Goal: Task Accomplishment & Management: Use online tool/utility

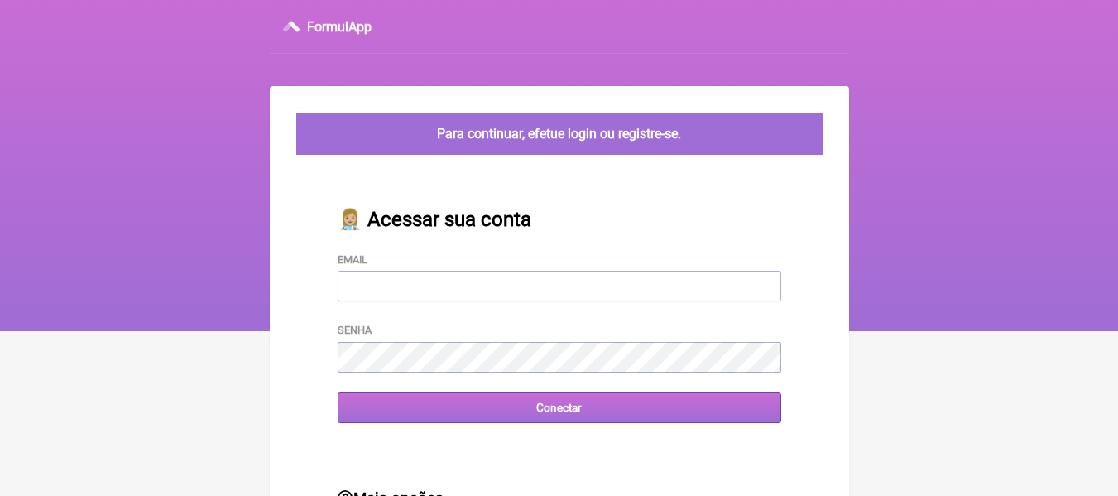
type input "[EMAIL_ADDRESS][DOMAIN_NAME]"
click at [556, 411] on input "Conectar" at bounding box center [560, 407] width 444 height 31
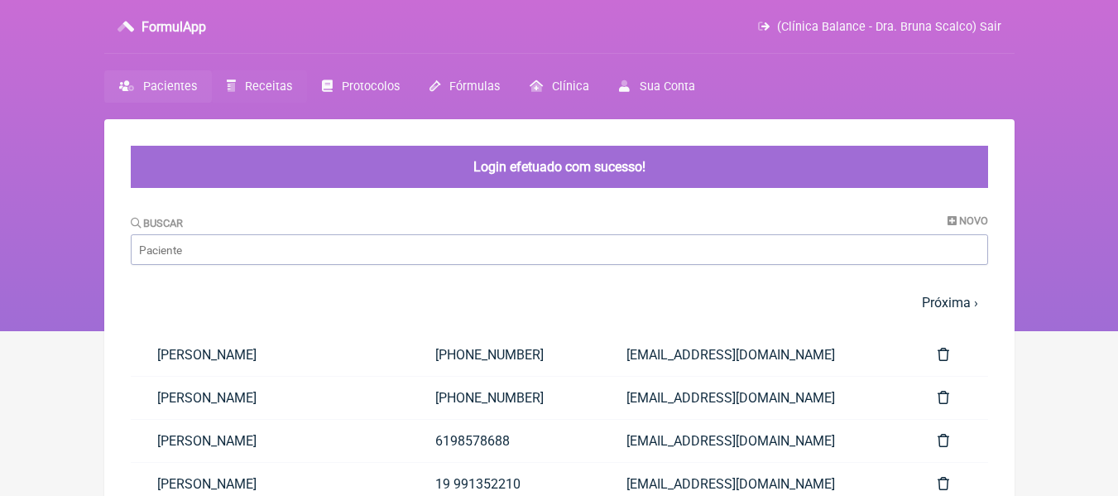
click at [268, 94] on link "Receitas" at bounding box center [259, 86] width 95 height 32
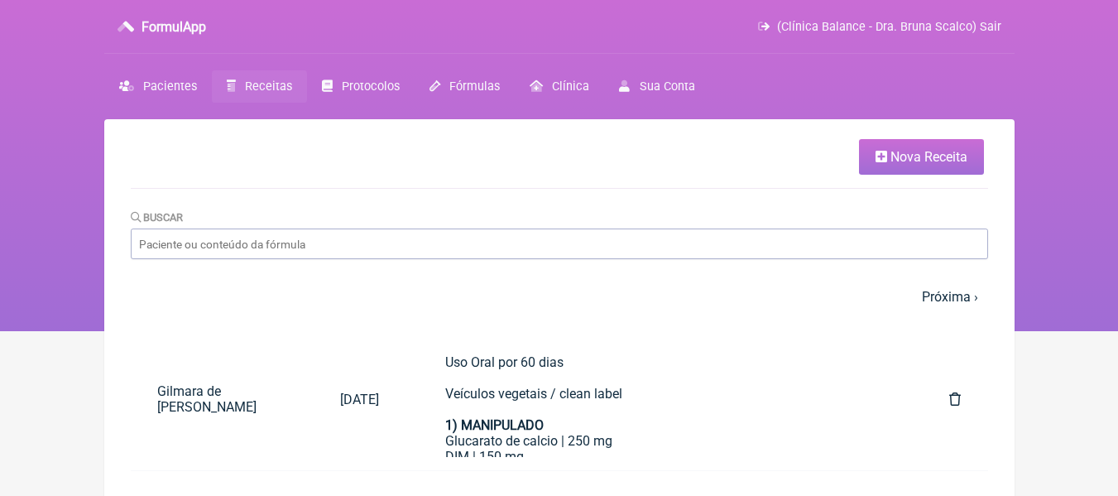
click at [876, 162] on icon at bounding box center [882, 156] width 12 height 13
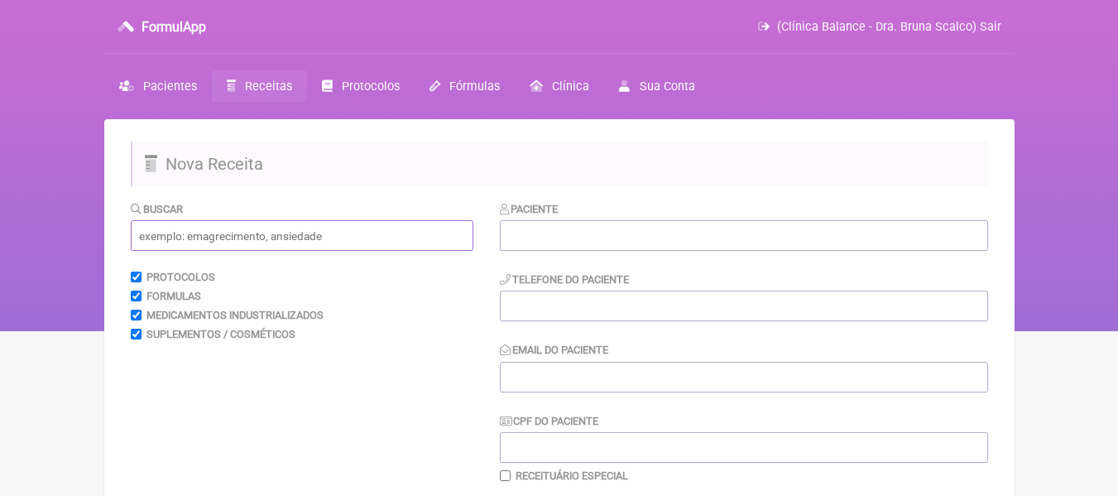
click at [413, 233] on input "text" at bounding box center [302, 235] width 343 height 31
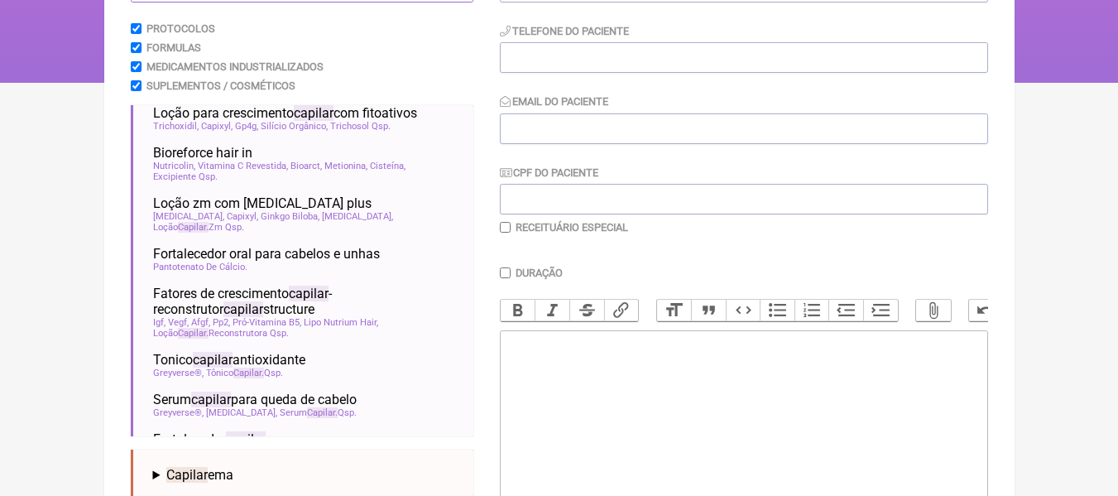
scroll to position [331, 0]
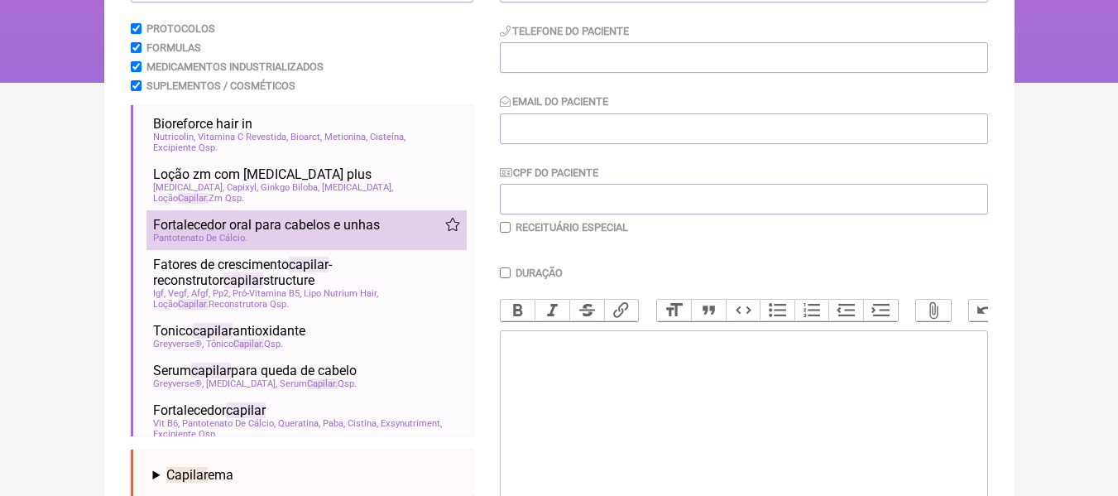
click at [316, 228] on span "Fortalecedor oral para cabelos e unhas" at bounding box center [266, 225] width 227 height 16
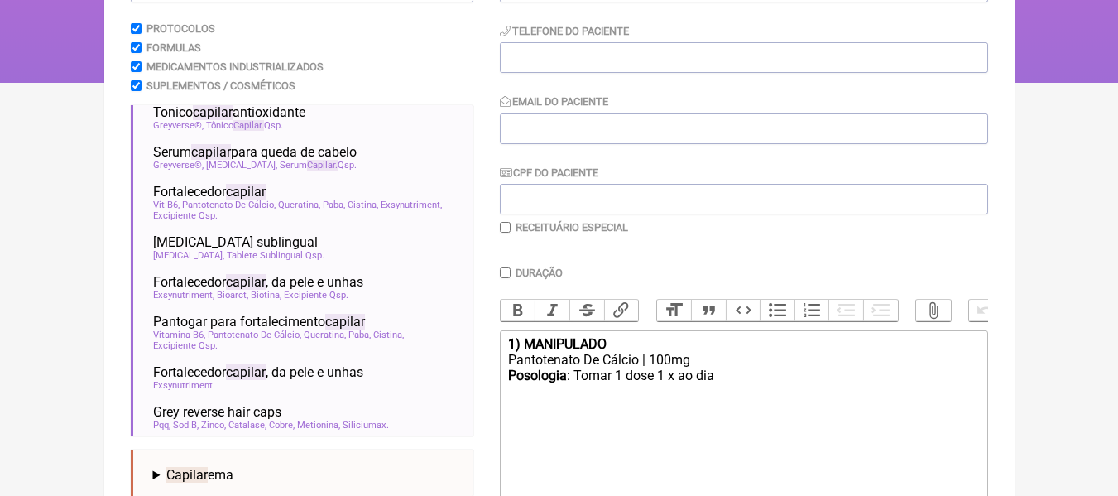
scroll to position [580, 0]
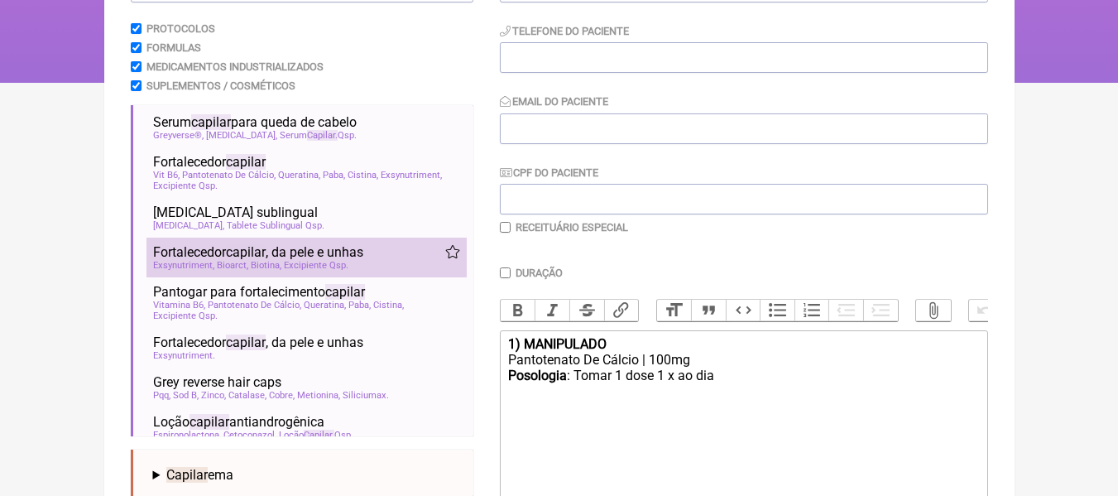
click at [318, 260] on span "Fortalecedor capilar , da pele e unhas" at bounding box center [258, 252] width 210 height 16
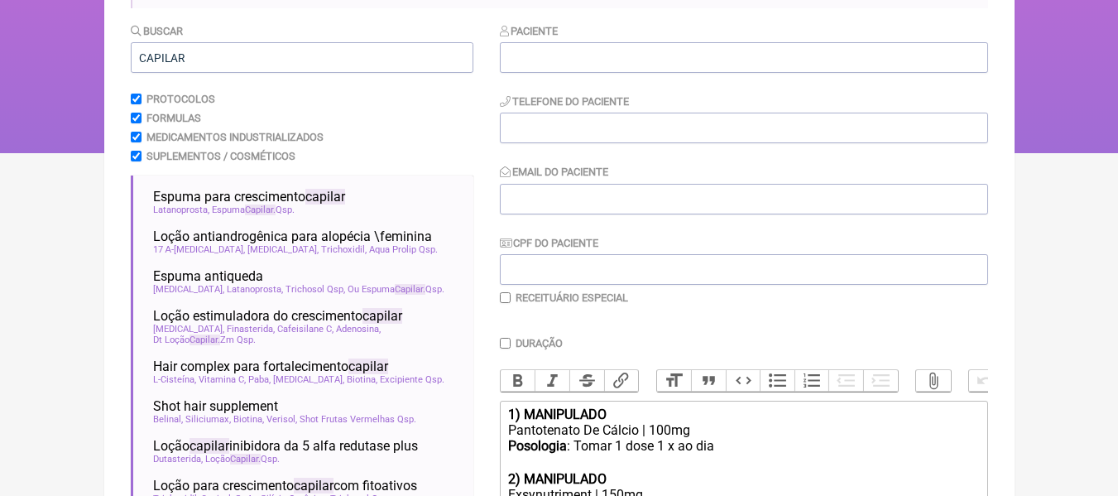
scroll to position [83, 0]
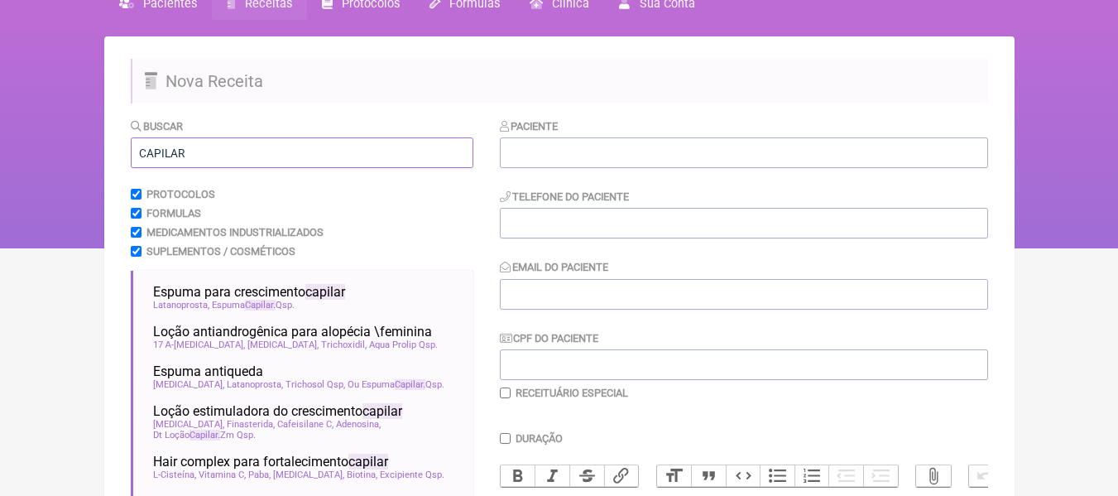
drag, startPoint x: 208, startPoint y: 147, endPoint x: 154, endPoint y: 155, distance: 54.4
click at [154, 155] on input "CAPILAR" at bounding box center [302, 152] width 343 height 31
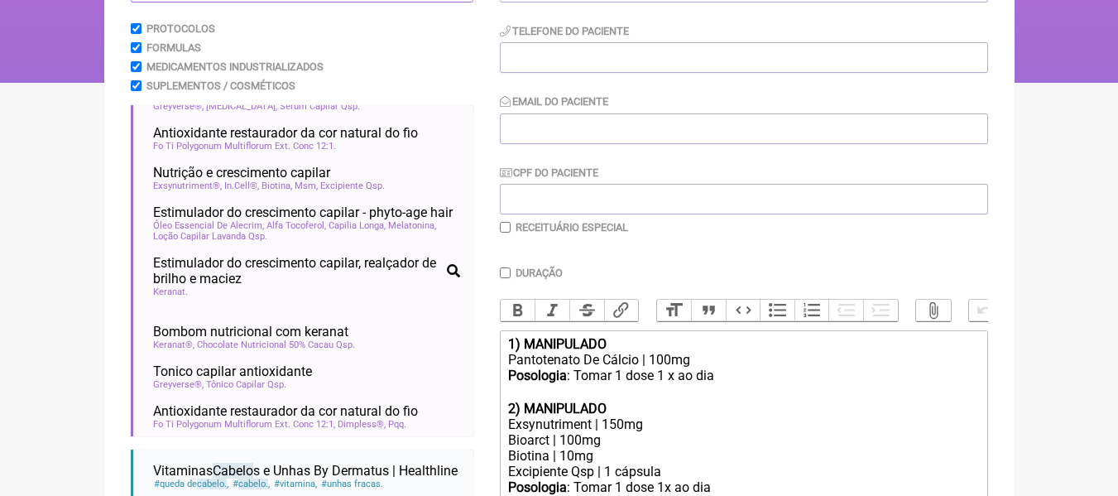
scroll to position [662, 0]
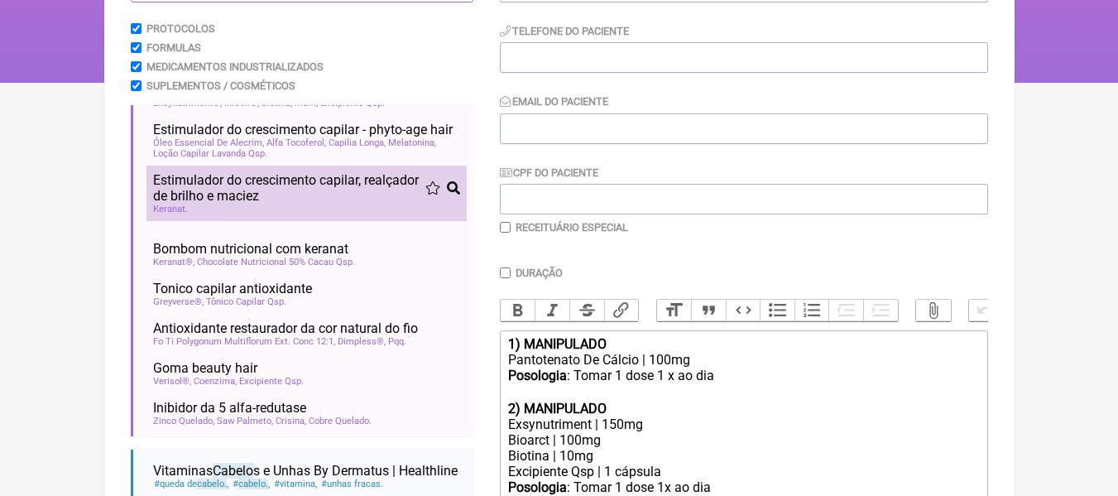
type input "CABELO"
click at [236, 204] on span "Estimulador do crescimento capilar, realçador de brilho e maciez" at bounding box center [289, 187] width 272 height 31
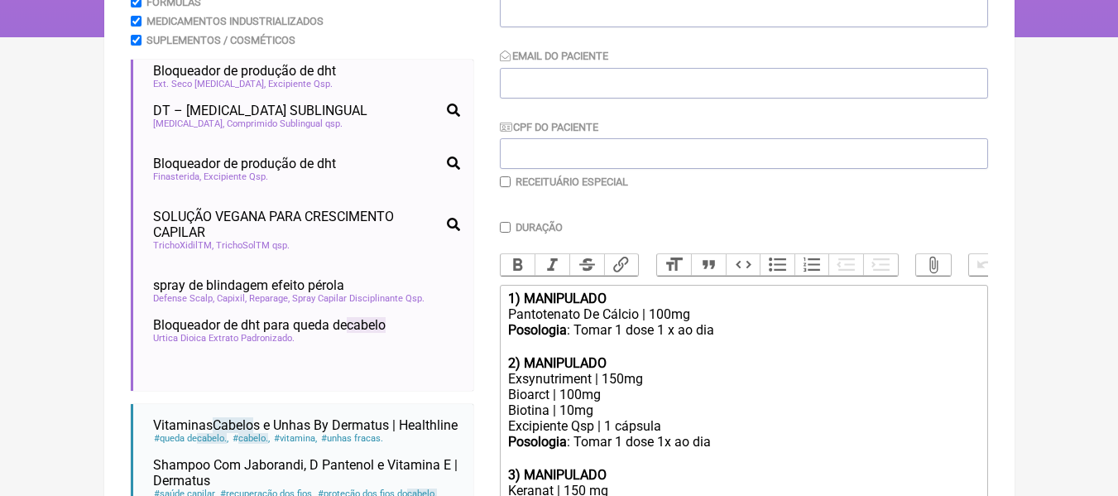
scroll to position [331, 0]
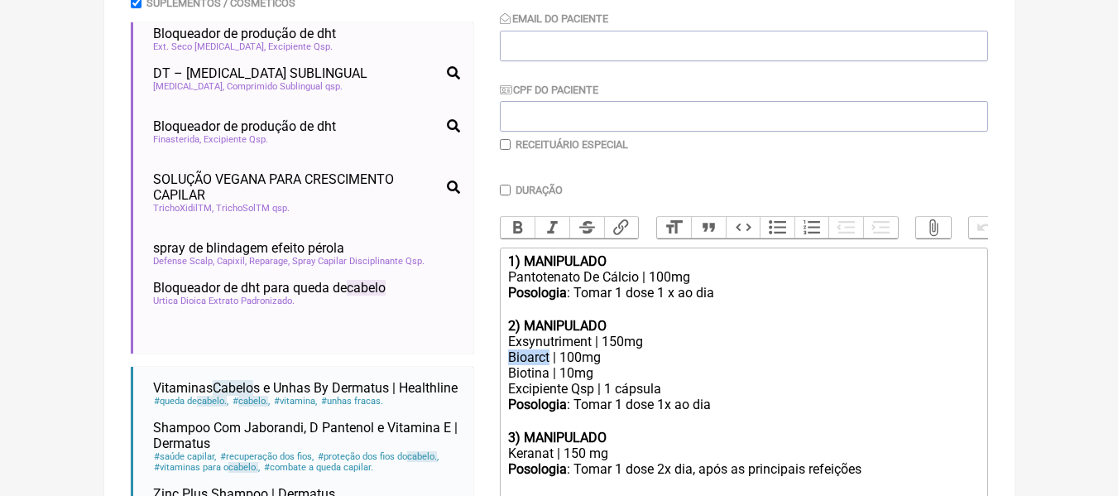
drag, startPoint x: 552, startPoint y: 373, endPoint x: 512, endPoint y: 368, distance: 40.9
click at [512, 365] on div "Bioarct | 100mg" at bounding box center [743, 357] width 470 height 16
copy div "Bioarct"
drag, startPoint x: 594, startPoint y: 352, endPoint x: 510, endPoint y: 358, distance: 83.8
click at [510, 349] on div "Exsynutriment | 150mg" at bounding box center [743, 342] width 470 height 16
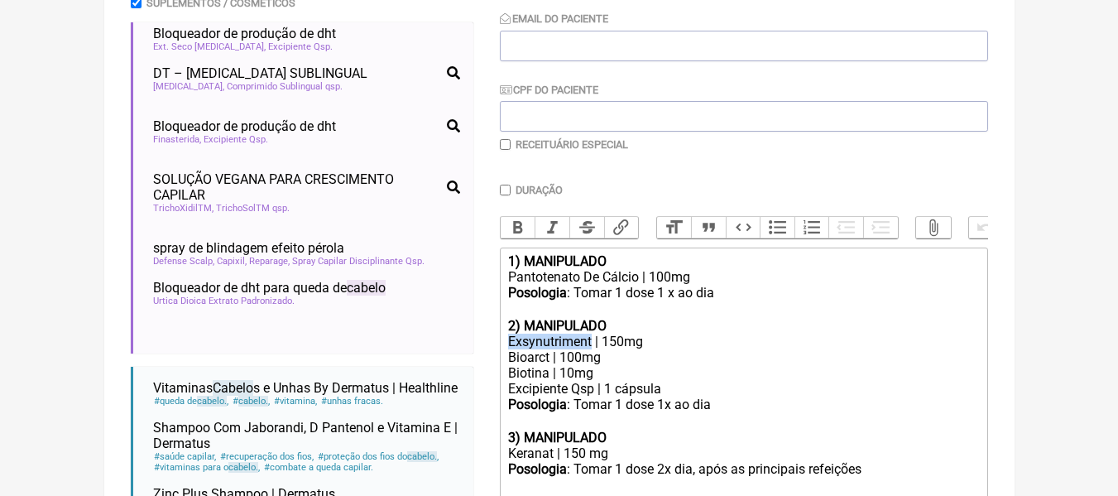
copy div "Exsynutriment"
click at [564, 381] on div "Biotina | 10mg" at bounding box center [743, 373] width 470 height 16
type trix-editor "<div><strong>1) MANIPULADO</strong></div><div>Pantotenato De Cálcio | 100mg</di…"
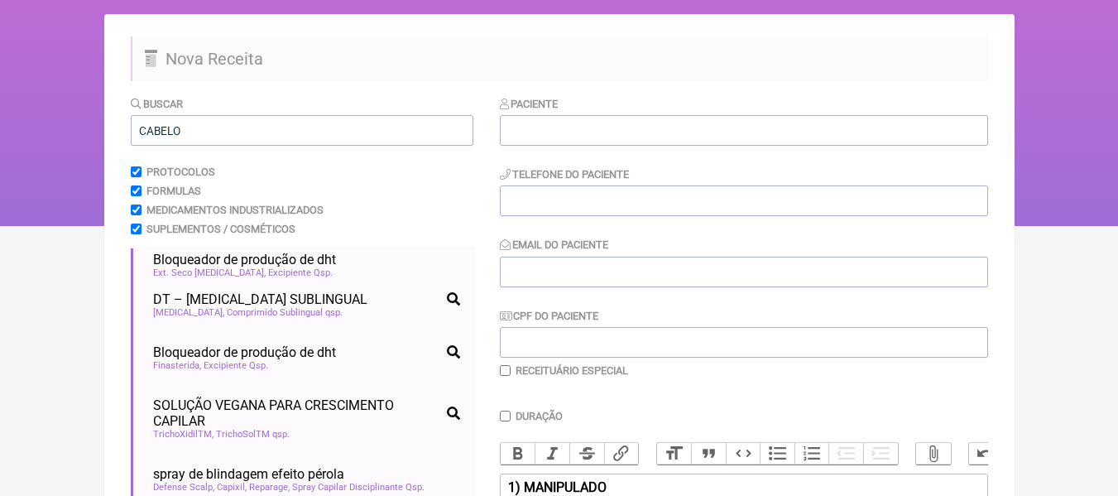
scroll to position [83, 0]
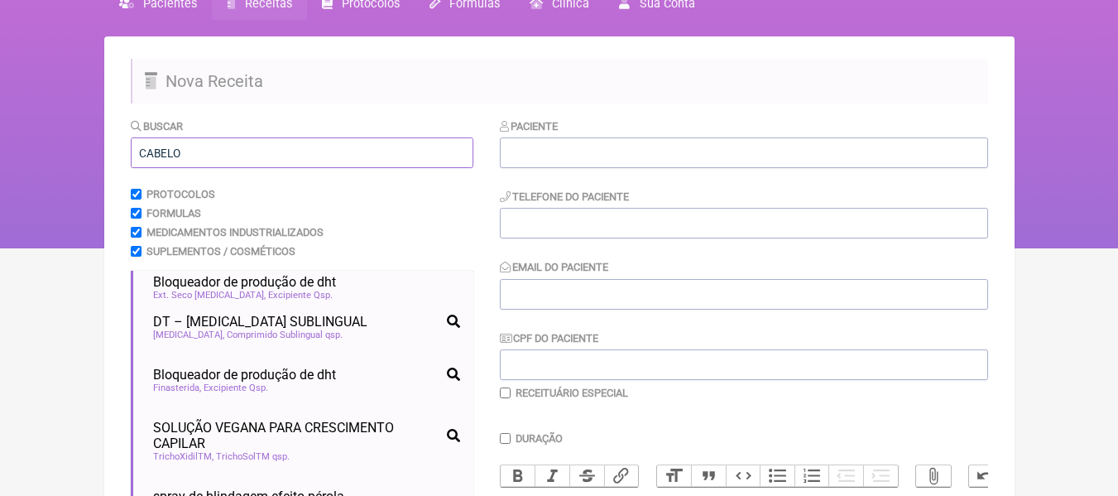
drag, startPoint x: 191, startPoint y: 152, endPoint x: 121, endPoint y: 148, distance: 70.5
click at [121, 148] on main "Nova Receita Buscar CABELO Protocolos Formulas Medicamentos Industrializados Su…" at bounding box center [559, 470] width 911 height 868
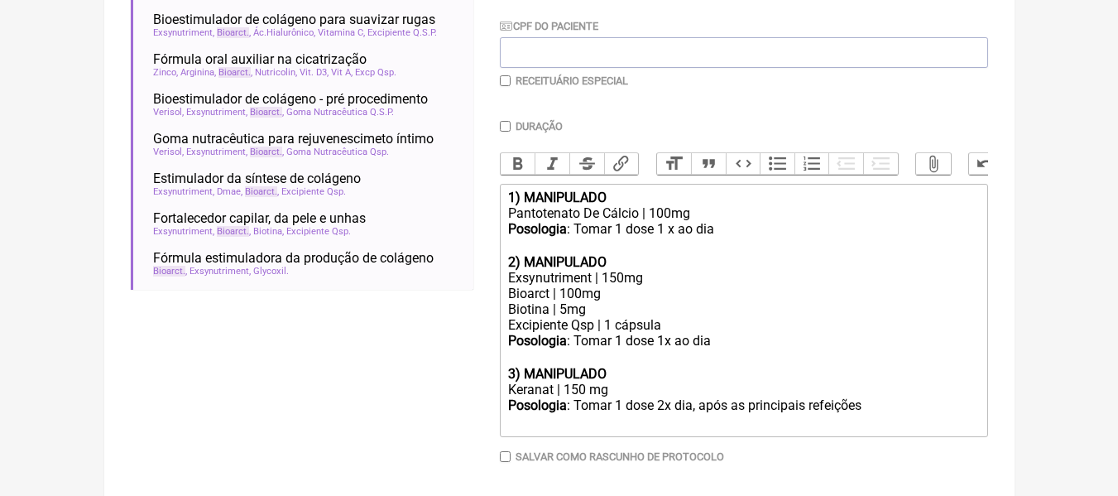
scroll to position [414, 0]
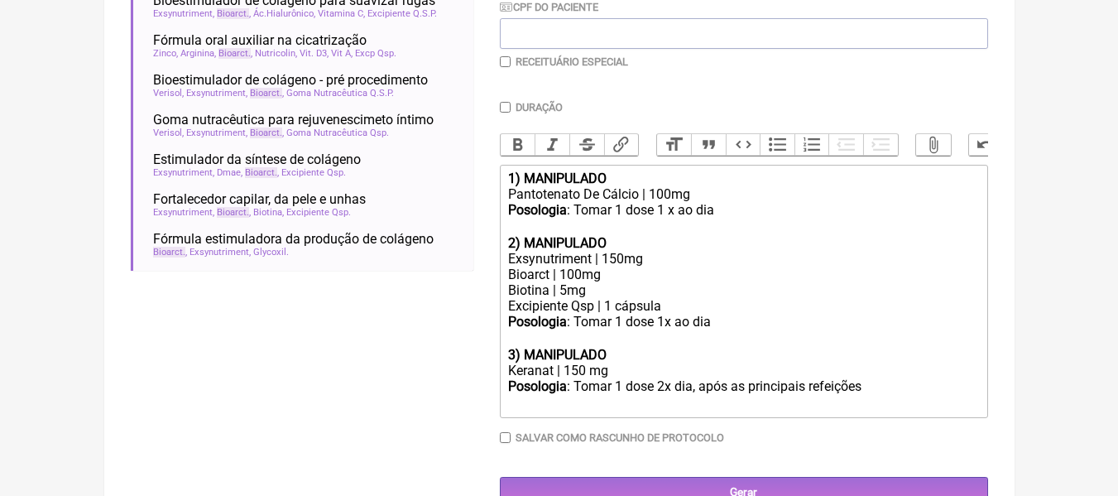
type input "BIOARCT"
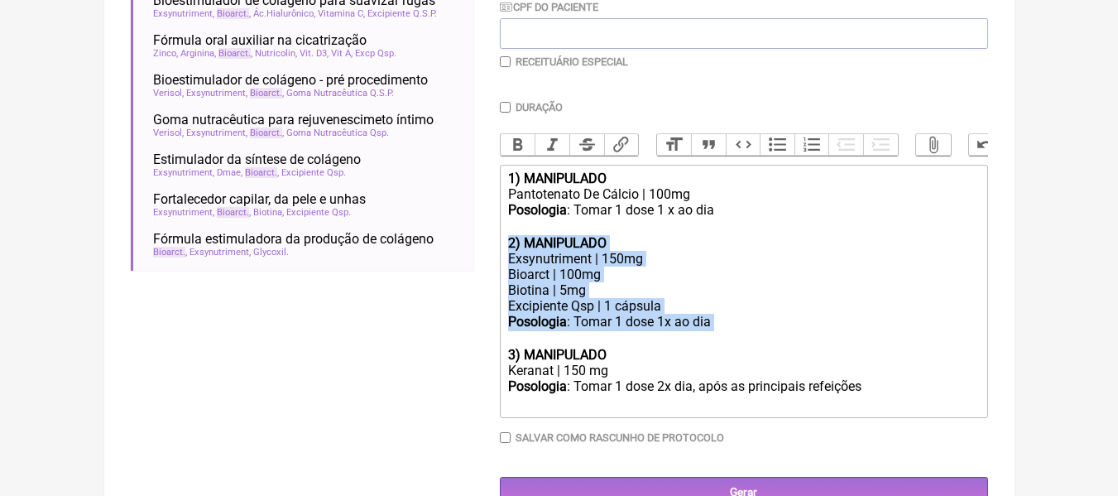
drag, startPoint x: 727, startPoint y: 334, endPoint x: 500, endPoint y: 263, distance: 237.8
click at [500, 263] on trix-editor "1) MANIPULADO Pantotenato De Cálcio | 100mg Posologia : Tomar 1 dose 1 x ao dia…" at bounding box center [744, 291] width 488 height 253
copy trix-editor "2) MANIPULADO Exsynutriment | 150mg Bioarct | 100mg Biotina | 5mg Excipiente Qs…"
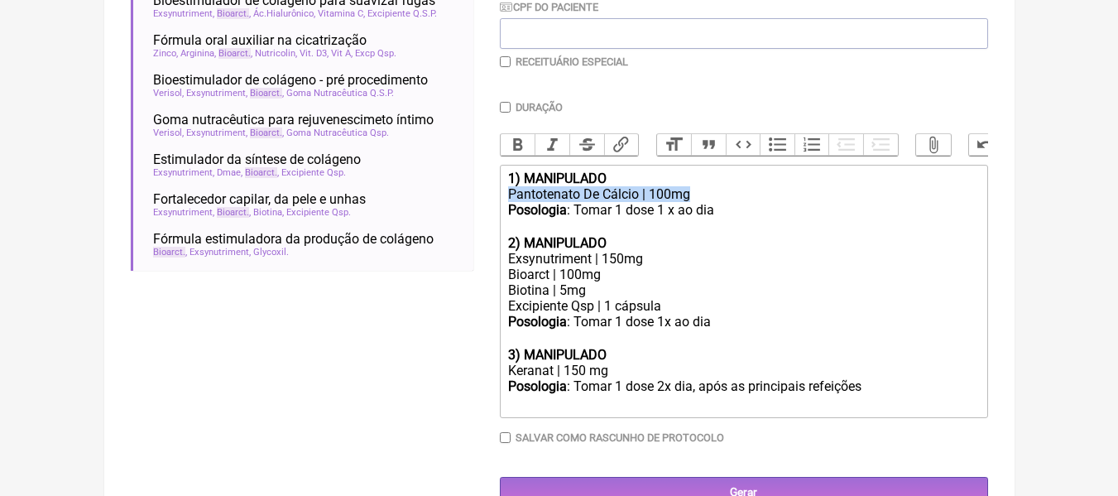
drag, startPoint x: 690, startPoint y: 206, endPoint x: 501, endPoint y: 204, distance: 188.8
click at [501, 204] on trix-editor "1) MANIPULADO Pantotenato De Cálcio | 100mg Posologia : Tomar 1 dose 1 x ao dia…" at bounding box center [744, 291] width 488 height 253
copy div "Pantotenato De Cálcio | 100mg"
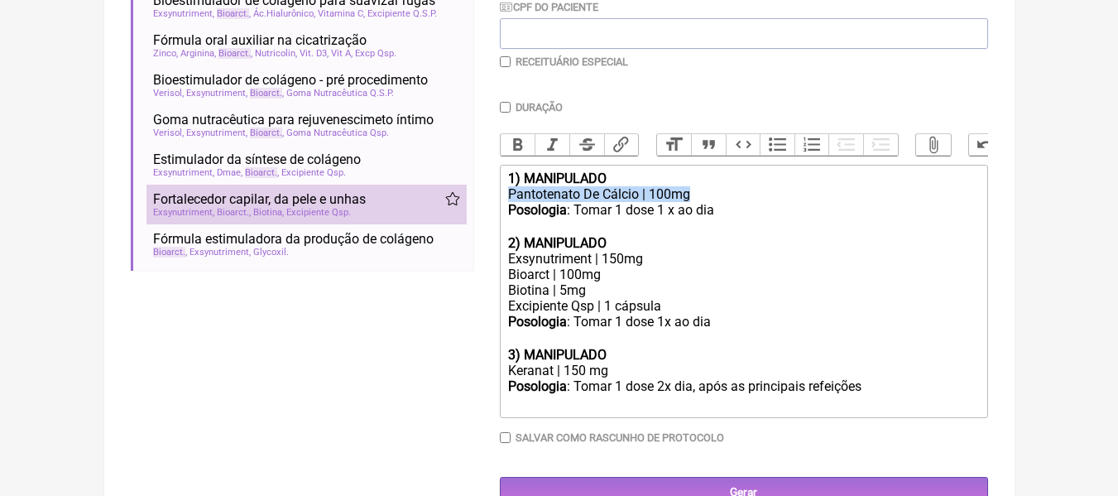
scroll to position [0, 0]
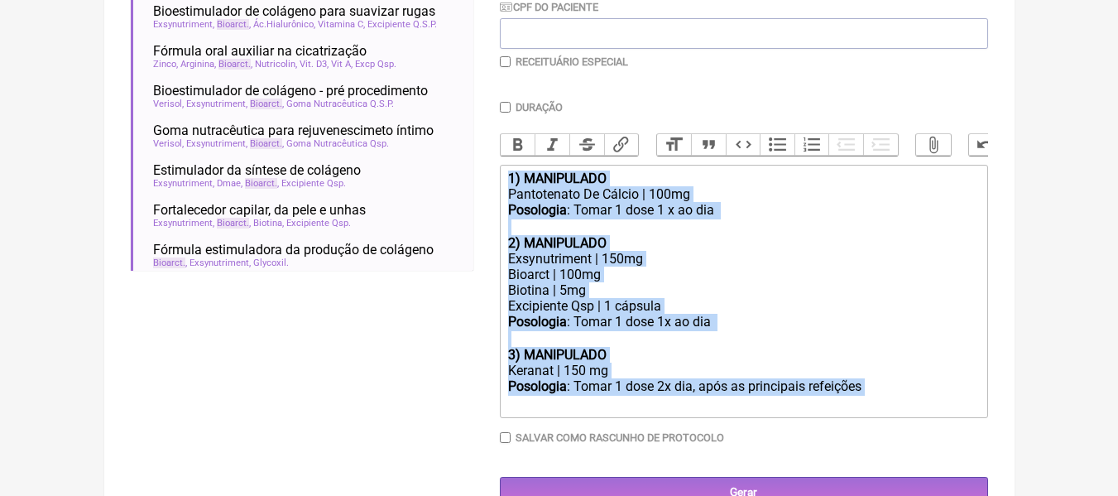
drag, startPoint x: 680, startPoint y: 371, endPoint x: 468, endPoint y: 195, distance: 275.7
click at [468, 195] on form "Buscar BIOARCT Protocolos Formulas Medicamentos Industrializados Suplementos / …" at bounding box center [560, 146] width 858 height 721
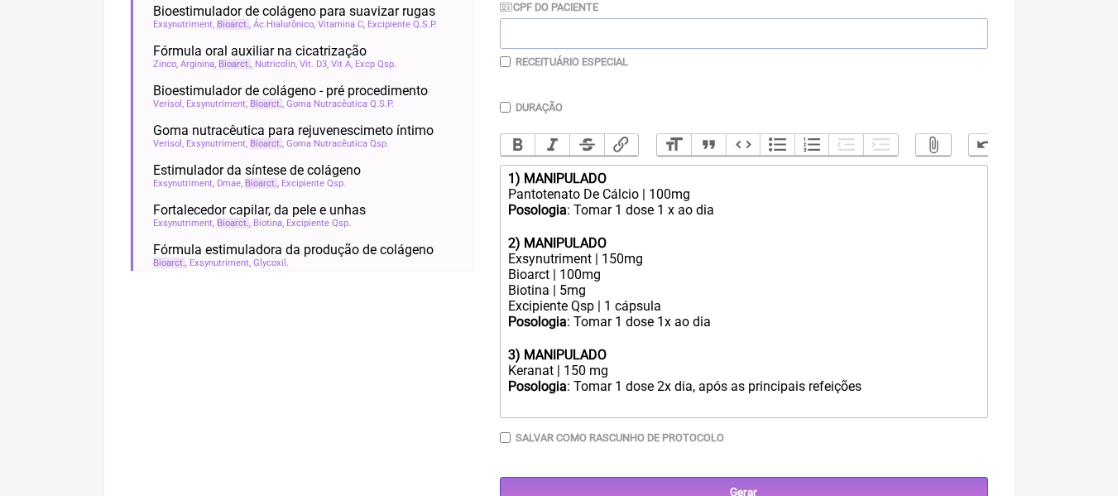
type trix-editor "<div><br><br></div>"
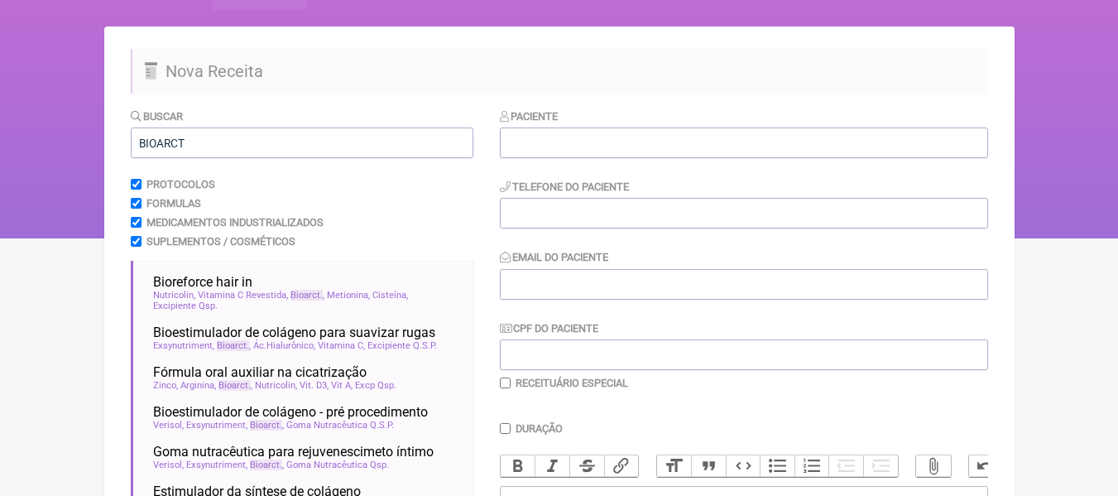
scroll to position [79, 0]
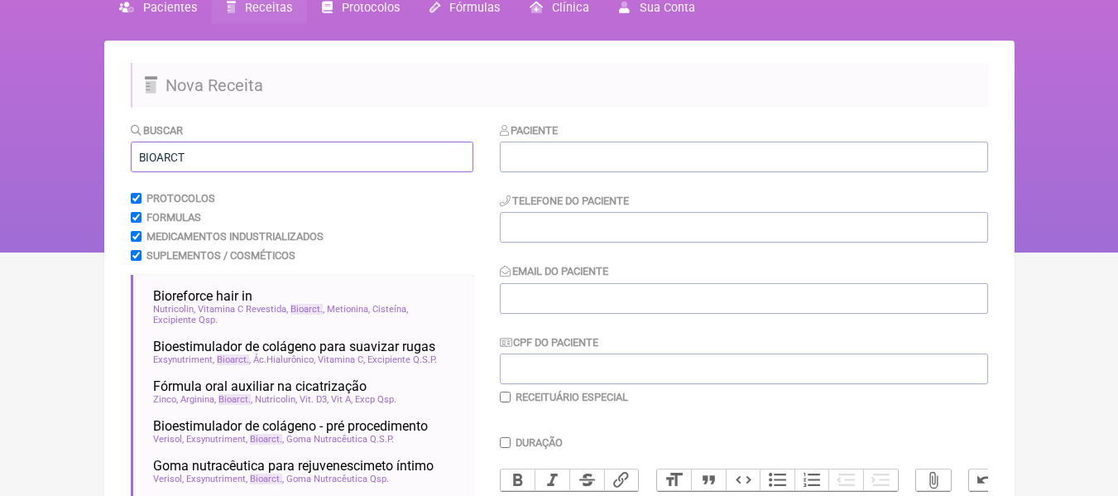
drag, startPoint x: 234, startPoint y: 165, endPoint x: 86, endPoint y: 158, distance: 148.3
click at [86, 158] on div "FormulApp (Clínica Balance - Dra. Bruna Scalco) Sair [GEOGRAPHIC_DATA] Receitas…" at bounding box center [559, 86] width 1118 height 331
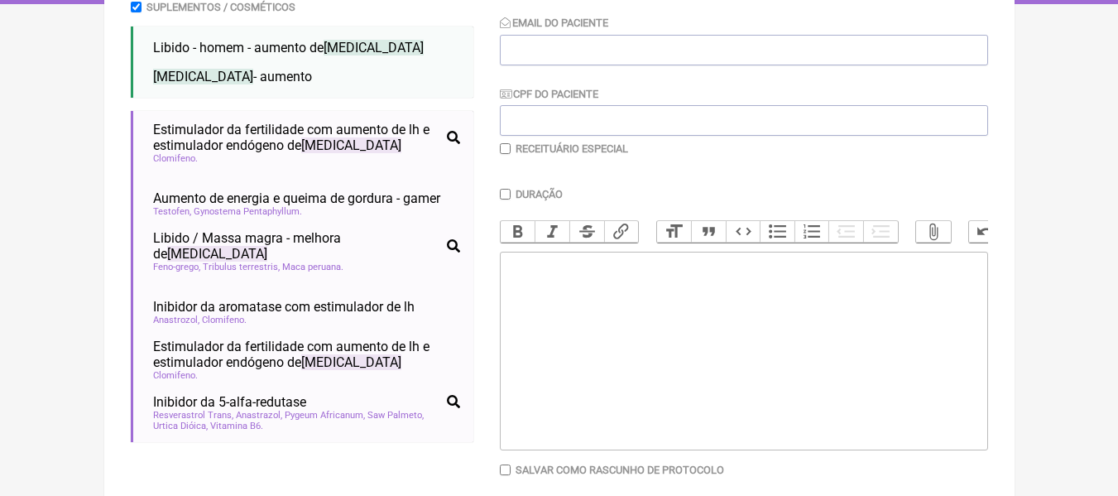
scroll to position [1325, 0]
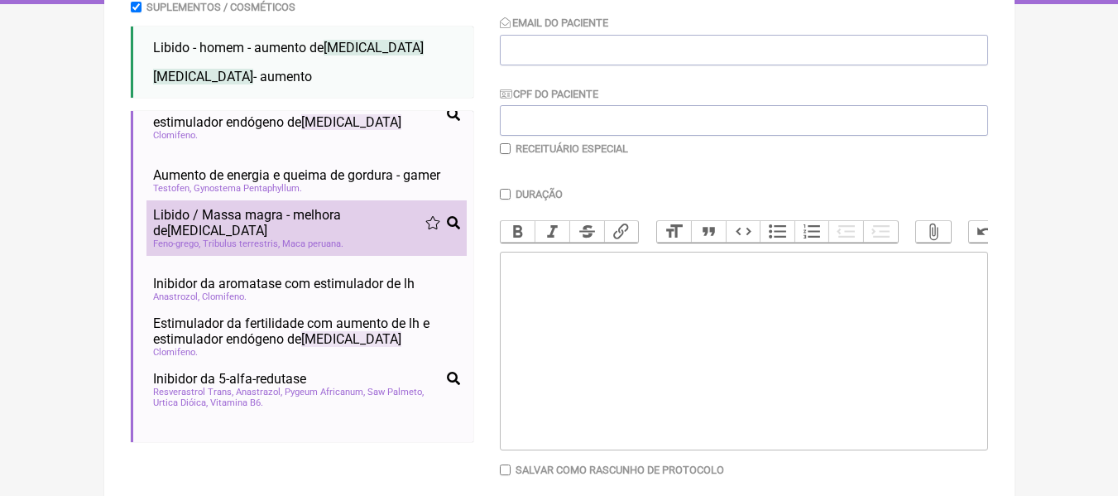
type input "[MEDICAL_DATA]"
click at [338, 238] on span "Libido / Massa magra - melhora de [MEDICAL_DATA]" at bounding box center [289, 222] width 272 height 31
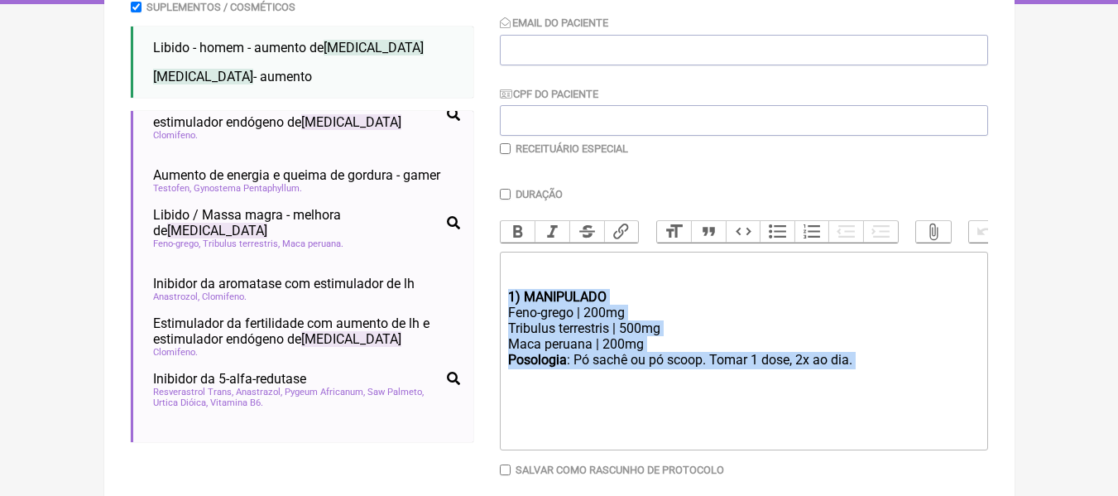
drag, startPoint x: 879, startPoint y: 378, endPoint x: 504, endPoint y: 311, distance: 381.0
click at [504, 311] on trix-editor "1) MANIPULADO Feno-grego | 200mg Tribulus terrestris | 500mg Maca peruana | 200…" at bounding box center [744, 351] width 488 height 199
type trix-editor "<div><br><br></div><div><strong>1) MANIPULADO</strong></div><div>Feno-grego | 2…"
copy trix-editor "1) MANIPULADO Feno-grego | 200mg Tribulus terrestris | 500mg Maca peruana | 200…"
